Goal: Information Seeking & Learning: Understand process/instructions

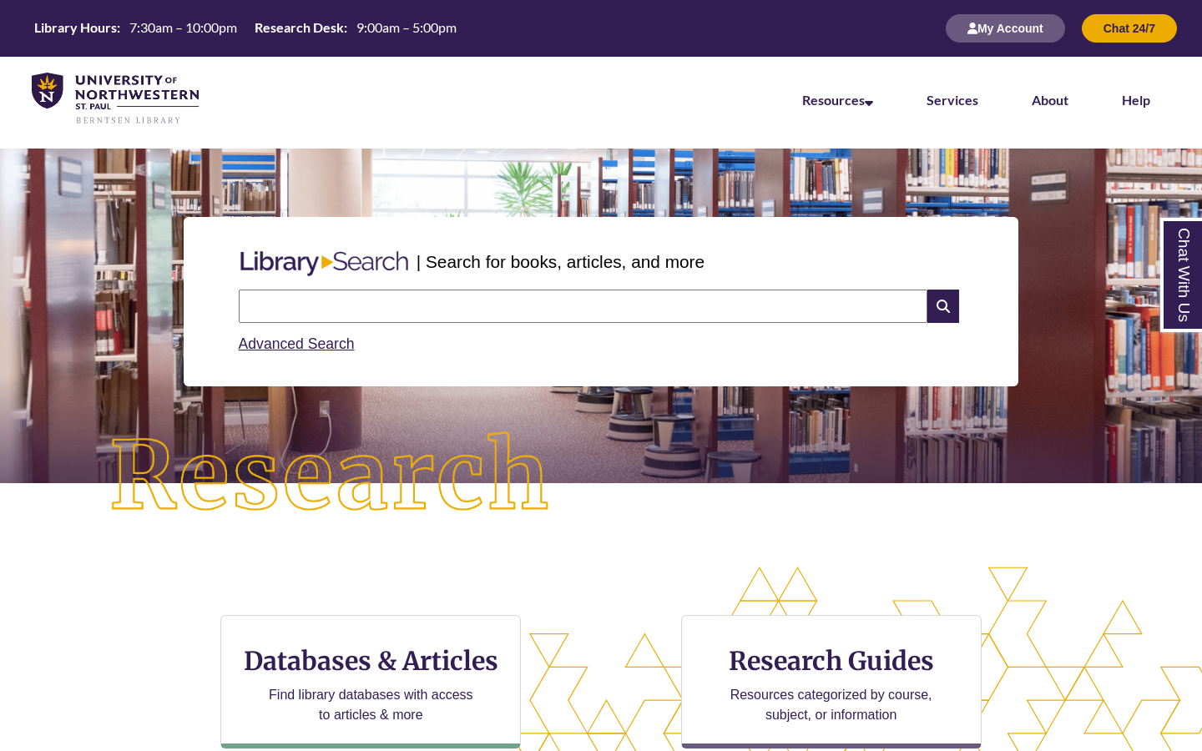
scroll to position [412, 1202]
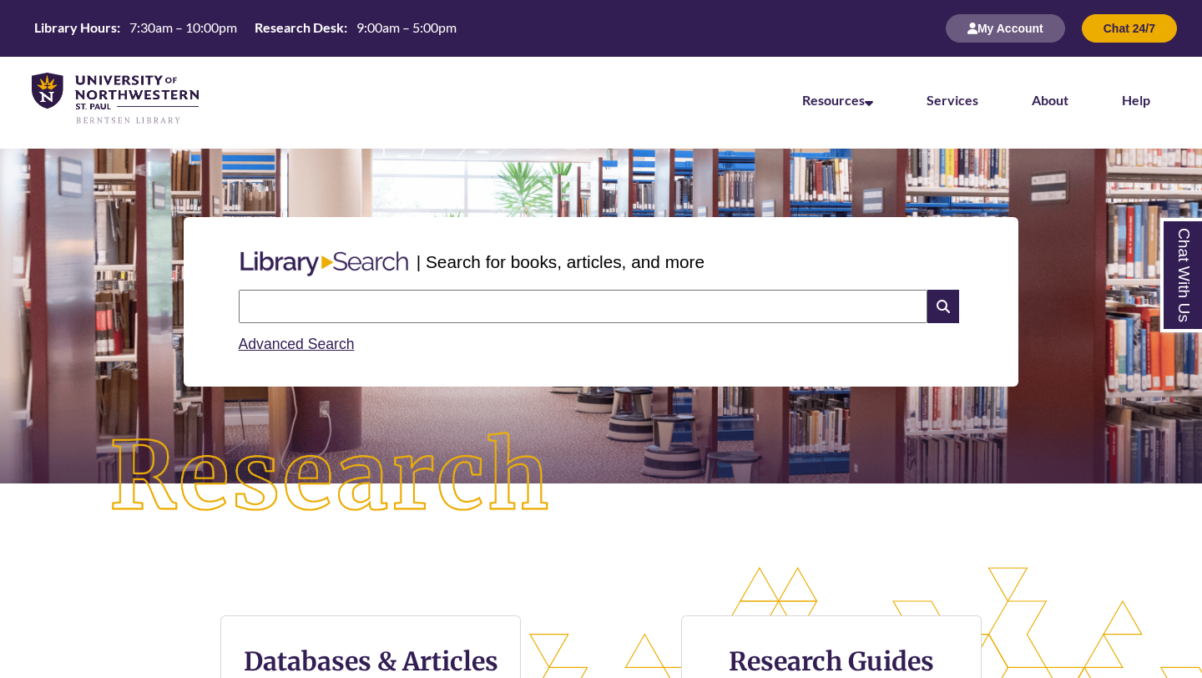
click at [304, 297] on input "text" at bounding box center [583, 306] width 689 height 33
click at [584, 313] on input "text" at bounding box center [583, 306] width 689 height 33
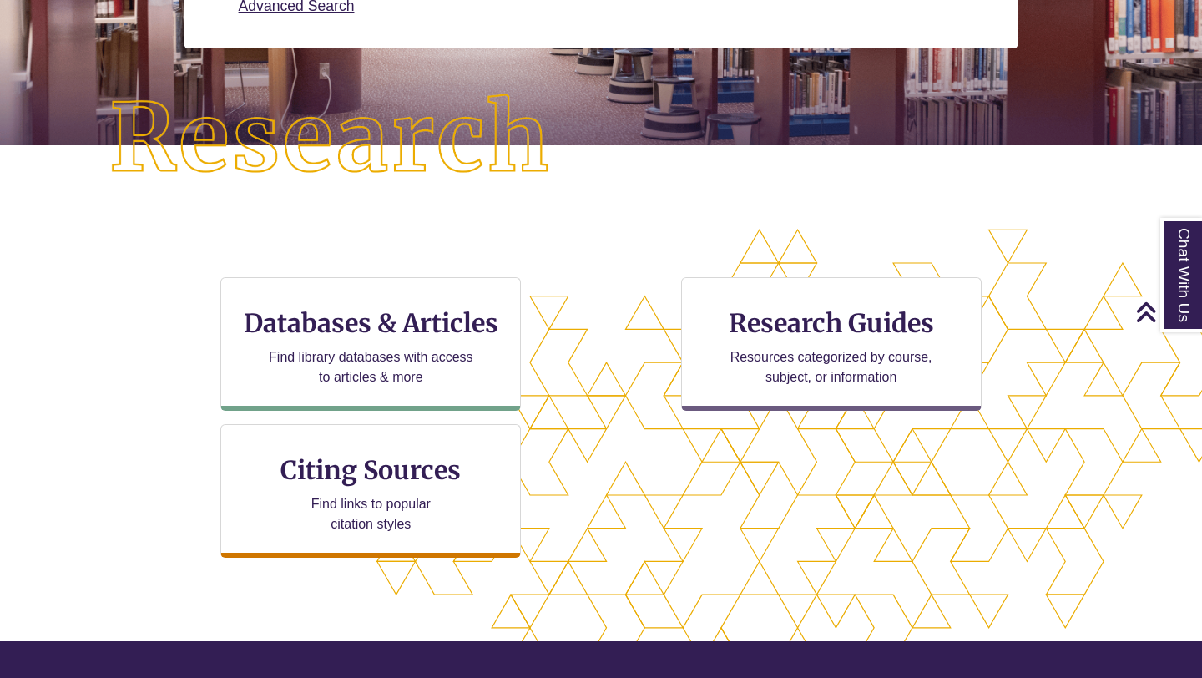
scroll to position [346, 0]
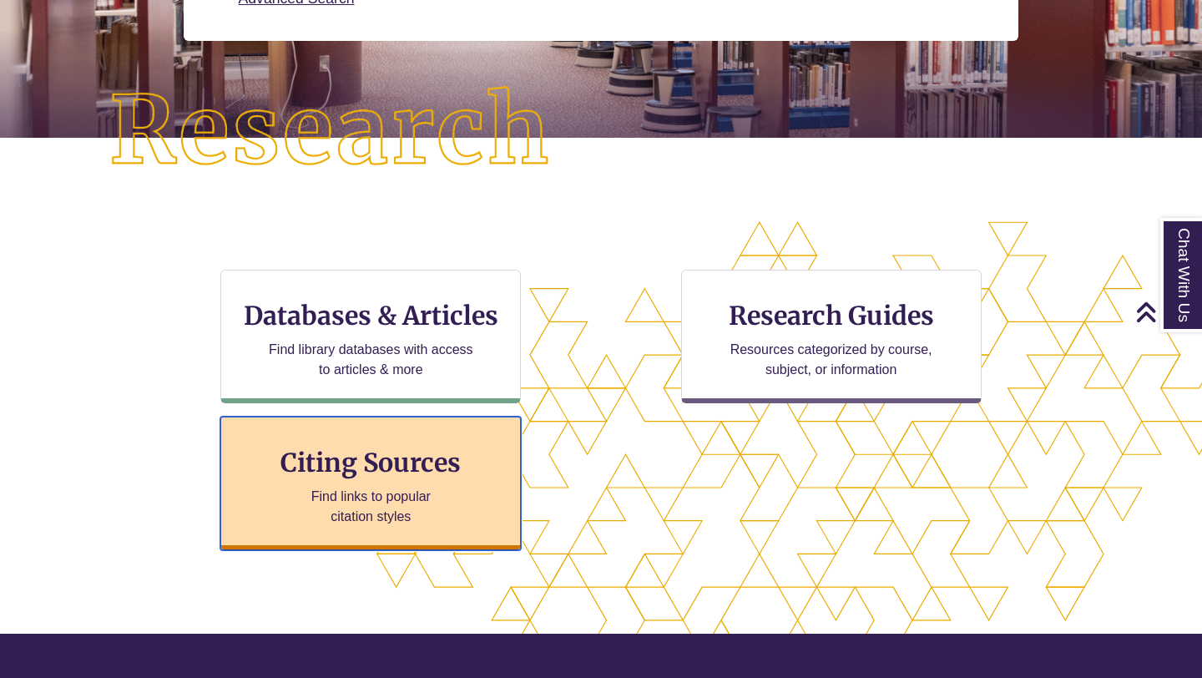
click at [356, 477] on h3 "Citing Sources" at bounding box center [372, 463] width 204 height 32
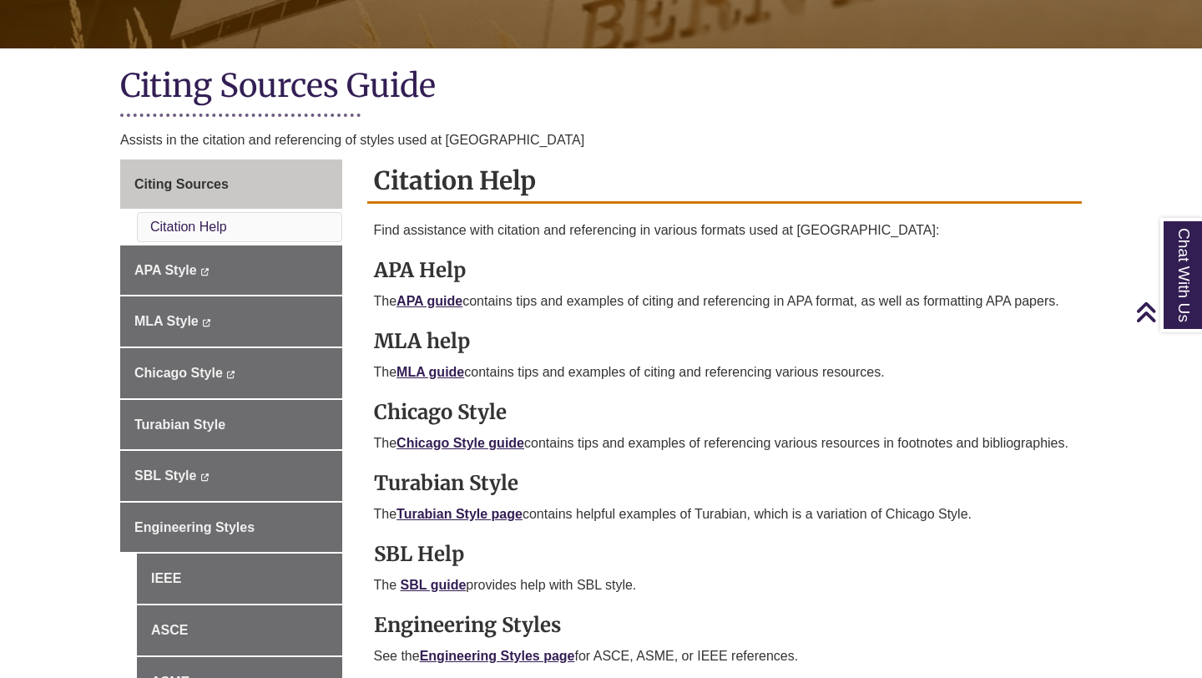
scroll to position [329, 0]
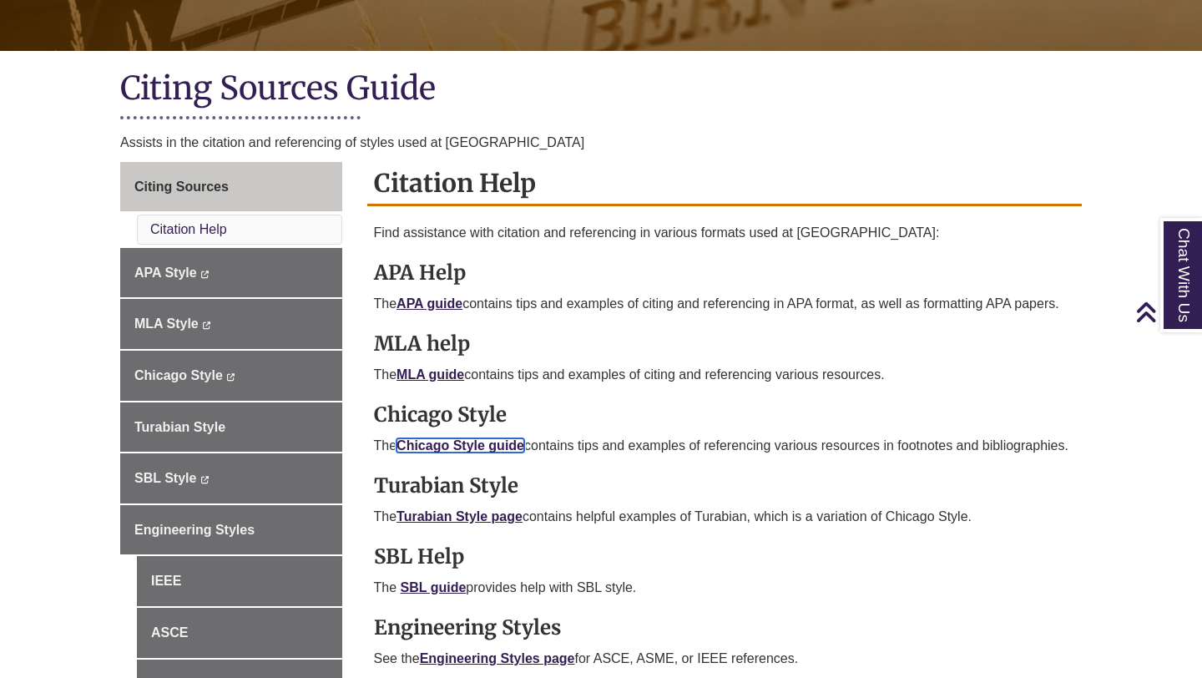
click at [484, 441] on link "Chicago Style guide" at bounding box center [461, 445] width 128 height 14
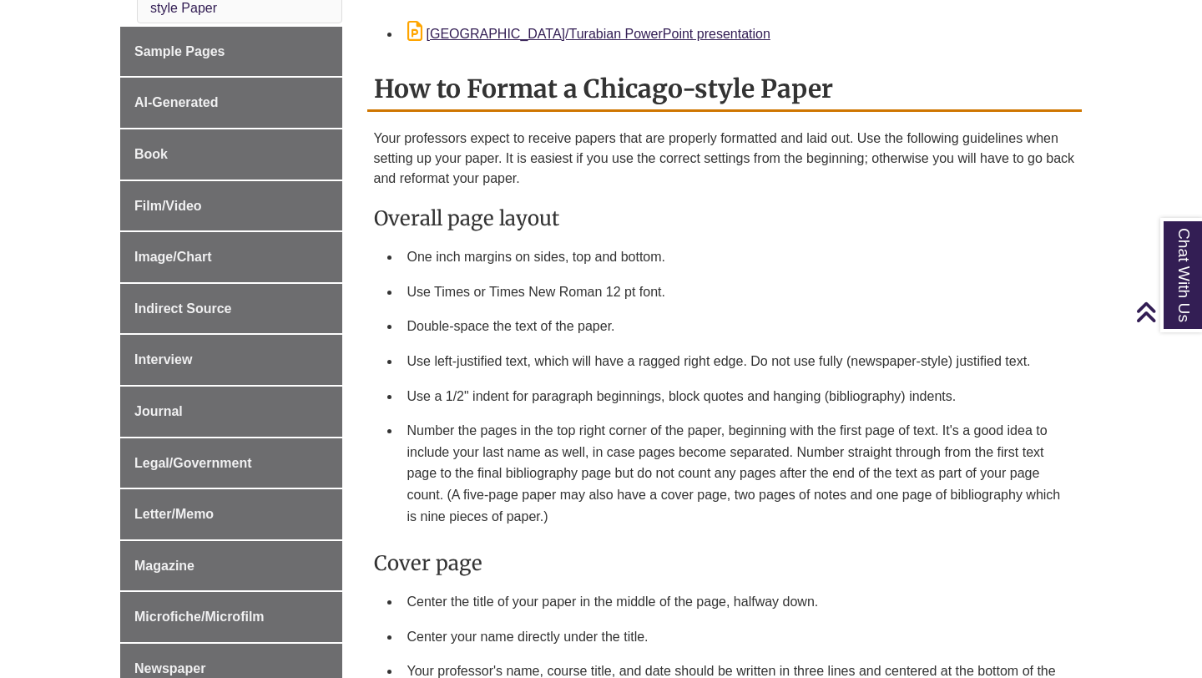
scroll to position [675, 0]
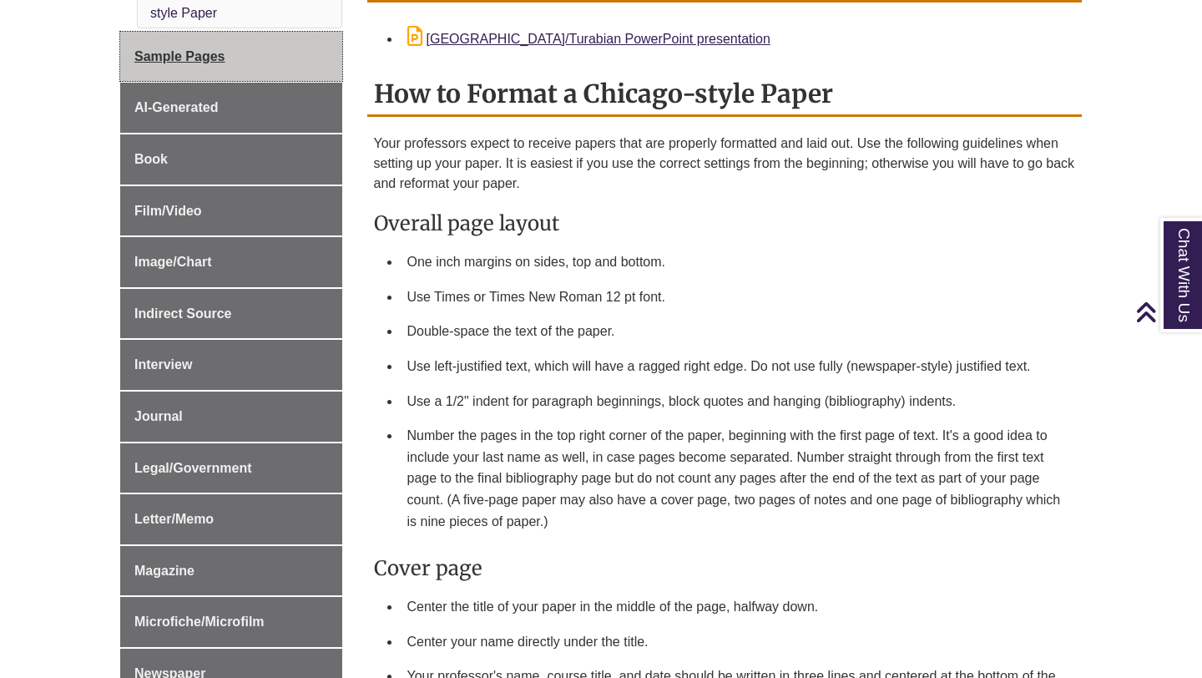
click at [264, 68] on link "Sample Pages" at bounding box center [231, 57] width 222 height 50
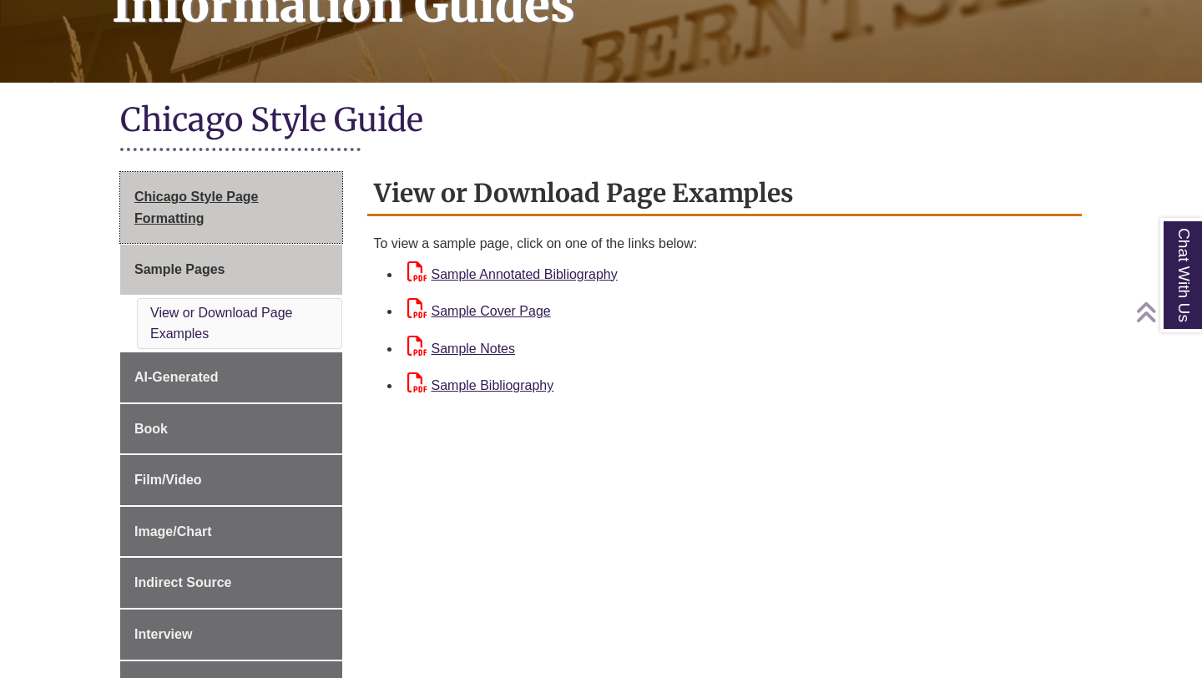
scroll to position [299, 0]
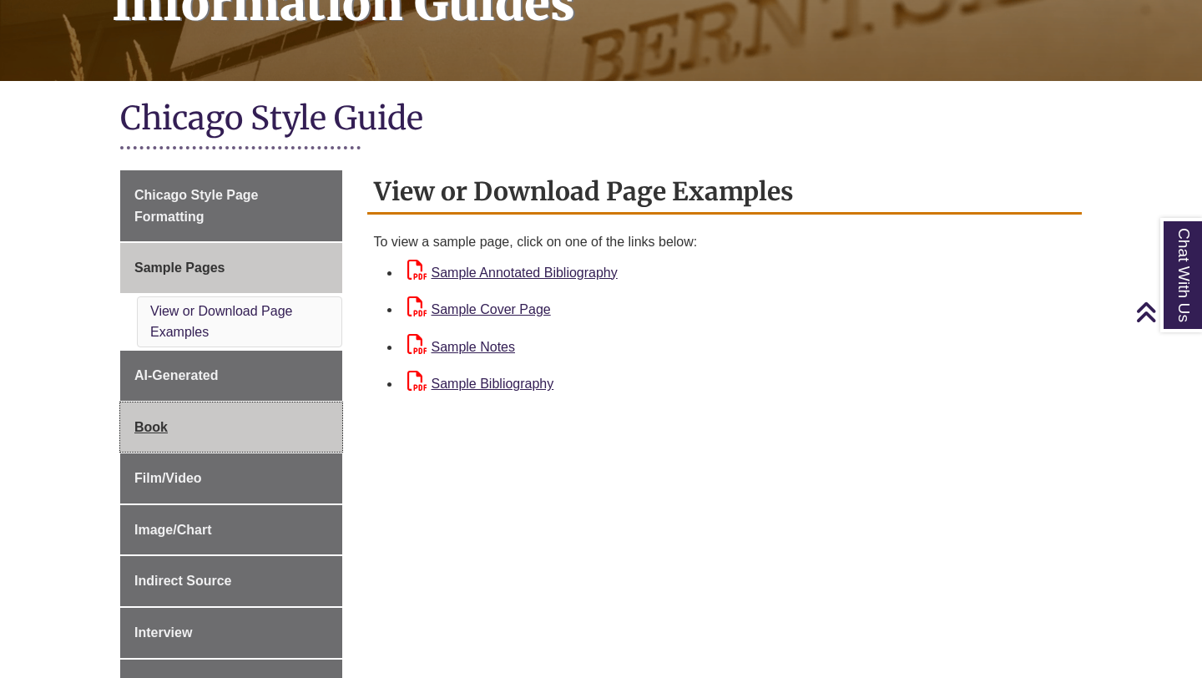
click at [274, 431] on link "Book" at bounding box center [231, 427] width 222 height 50
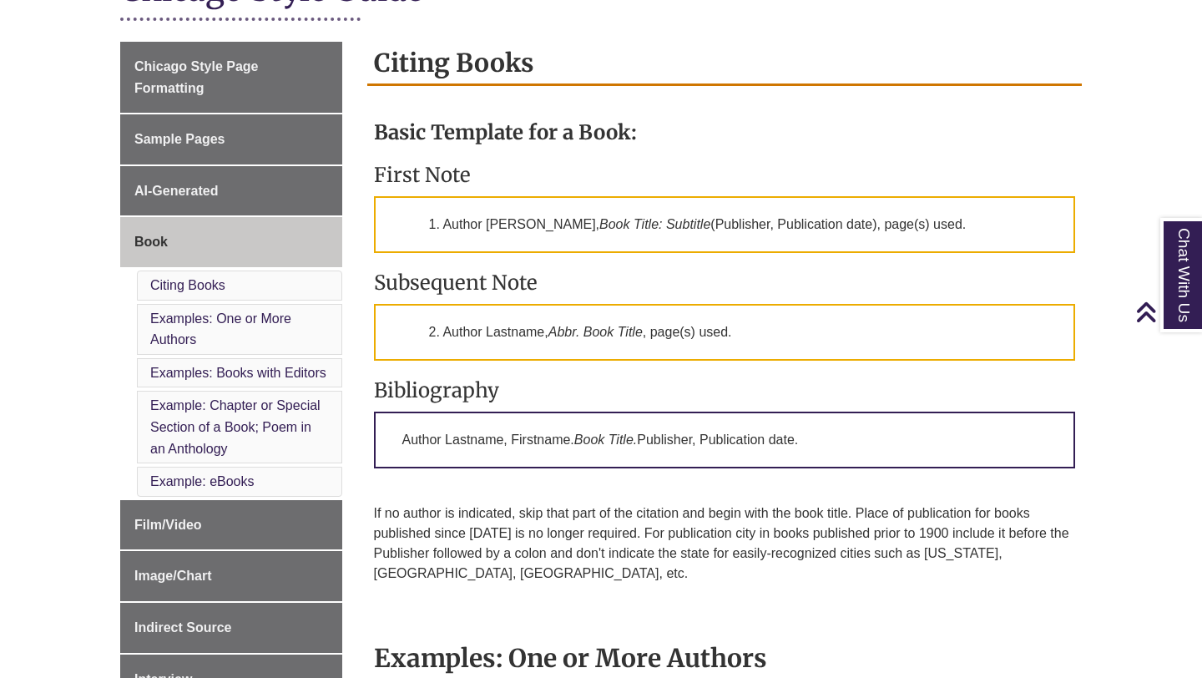
scroll to position [442, 0]
